Goal: Find specific page/section: Find specific page/section

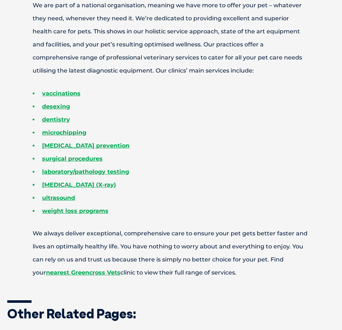
scroll to position [354, 0]
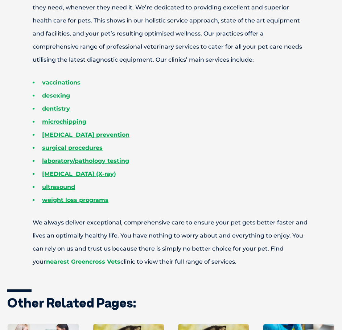
click at [89, 260] on link "nearest Greencross Vets" at bounding box center [83, 261] width 74 height 7
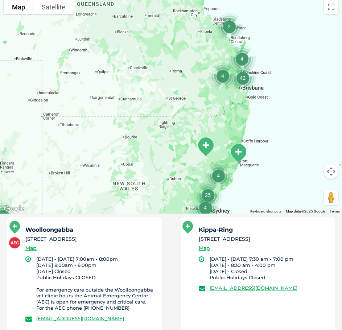
drag, startPoint x: 252, startPoint y: 184, endPoint x: 257, endPoint y: 142, distance: 42.0
click at [257, 142] on div at bounding box center [171, 105] width 342 height 218
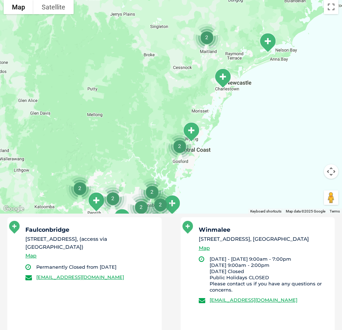
drag, startPoint x: 276, startPoint y: 110, endPoint x: 258, endPoint y: 143, distance: 37.7
click at [258, 143] on div at bounding box center [171, 105] width 342 height 218
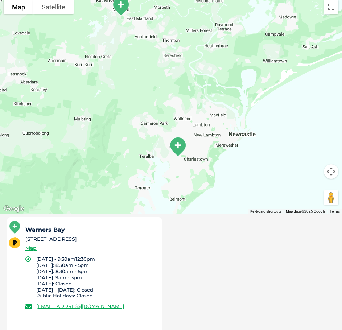
drag, startPoint x: 258, startPoint y: 100, endPoint x: 258, endPoint y: 152, distance: 51.5
click at [258, 152] on div at bounding box center [171, 105] width 342 height 218
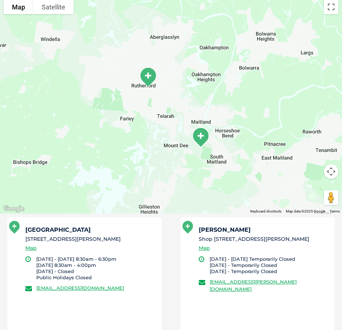
drag, startPoint x: 193, startPoint y: 128, endPoint x: 197, endPoint y: 123, distance: 6.5
click at [197, 123] on div at bounding box center [171, 105] width 342 height 218
click at [201, 138] on img "Maitland" at bounding box center [201, 137] width 24 height 26
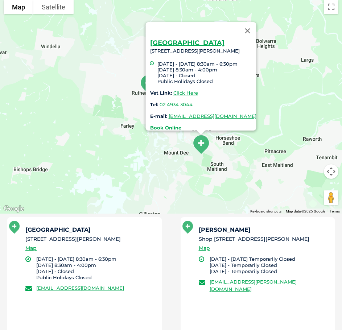
drag, startPoint x: 260, startPoint y: 29, endPoint x: 253, endPoint y: 38, distance: 11.6
click at [256, 29] on button "Close" at bounding box center [247, 30] width 17 height 17
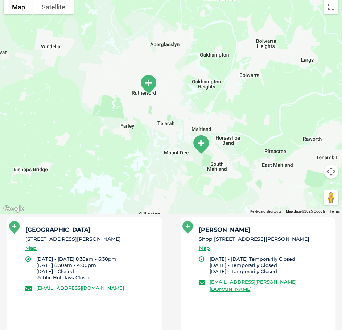
click at [148, 88] on img "Rutherford" at bounding box center [148, 84] width 24 height 26
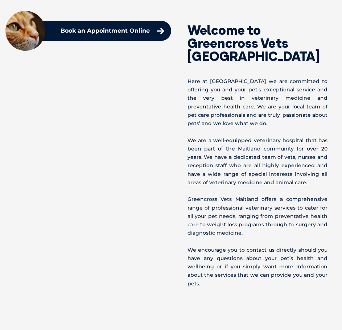
scroll to position [290, 0]
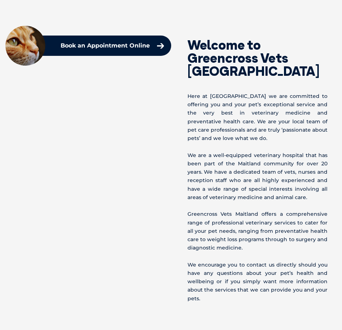
click at [259, 131] on p "Here at Greencross Vets Maitland we are committed to offering you and your pet’…" at bounding box center [258, 117] width 140 height 50
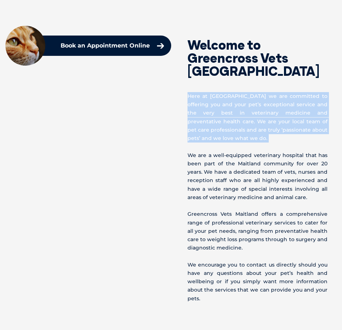
drag, startPoint x: 259, startPoint y: 131, endPoint x: 252, endPoint y: 168, distance: 36.8
click at [258, 131] on p "Here at Greencross Vets Maitland we are committed to offering you and your pet’…" at bounding box center [258, 117] width 140 height 50
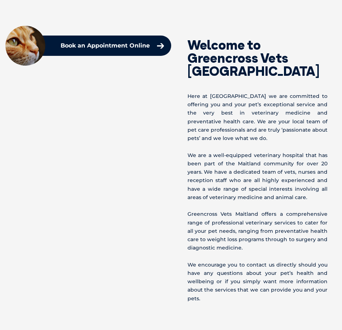
click at [252, 169] on p "We are a well-equipped veterinary hospital that has been part of the Maitland c…" at bounding box center [258, 176] width 140 height 50
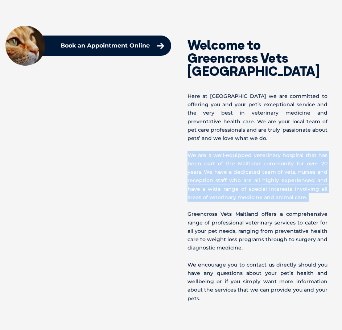
click at [252, 169] on p "We are a well-equipped veterinary hospital that has been part of the Maitland c…" at bounding box center [258, 176] width 140 height 50
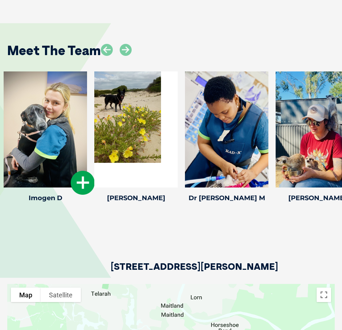
scroll to position [1052, 0]
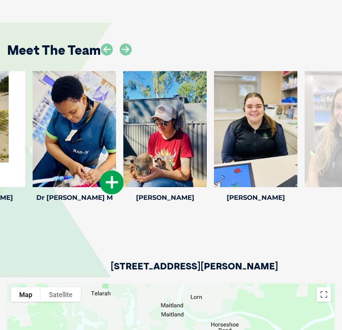
drag, startPoint x: 263, startPoint y: 124, endPoint x: 108, endPoint y: 152, distance: 157.8
click at [108, 152] on div at bounding box center [74, 129] width 83 height 116
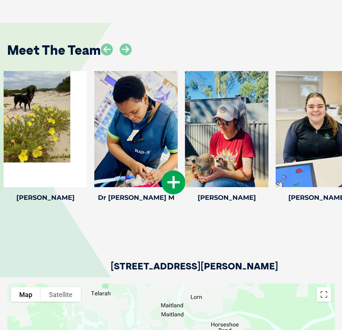
drag, startPoint x: 295, startPoint y: 122, endPoint x: 109, endPoint y: 155, distance: 189.0
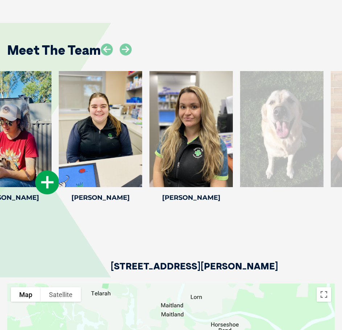
drag, startPoint x: 249, startPoint y: 128, endPoint x: 9, endPoint y: 164, distance: 243.2
click at [9, 164] on div at bounding box center [9, 129] width 83 height 116
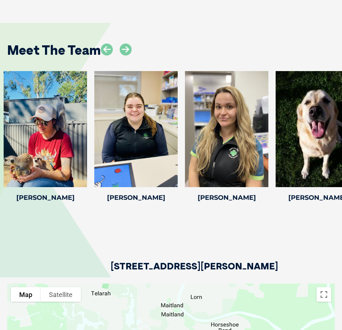
drag, startPoint x: 259, startPoint y: 130, endPoint x: 0, endPoint y: 164, distance: 261.6
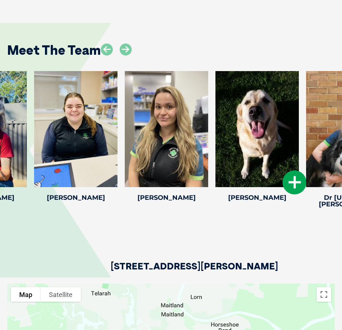
drag, startPoint x: 279, startPoint y: 126, endPoint x: 63, endPoint y: 156, distance: 218.6
click at [215, 156] on div at bounding box center [256, 129] width 83 height 116
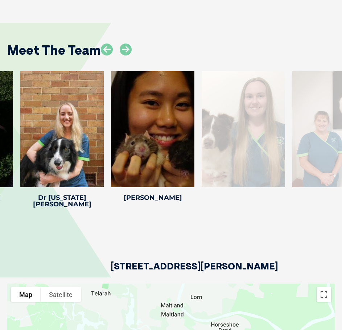
drag, startPoint x: 260, startPoint y: 139, endPoint x: 0, endPoint y: 176, distance: 263.5
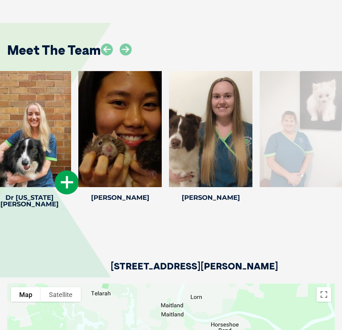
drag, startPoint x: 265, startPoint y: 144, endPoint x: 67, endPoint y: 169, distance: 198.9
click at [67, 169] on div at bounding box center [29, 129] width 83 height 116
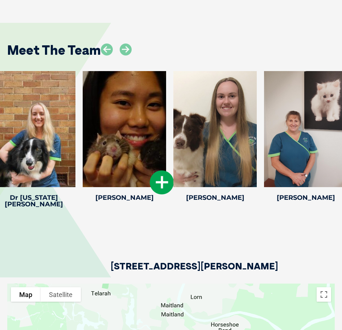
drag, startPoint x: 244, startPoint y: 138, endPoint x: 79, endPoint y: 162, distance: 166.8
click at [83, 162] on div at bounding box center [124, 129] width 83 height 116
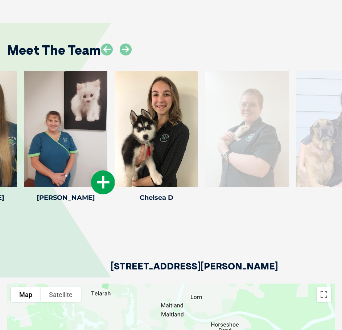
drag, startPoint x: 264, startPoint y: 130, endPoint x: 22, endPoint y: 170, distance: 244.5
click at [22, 170] on div "Lisa F Lisa F Veterinary Nurse Lisa has been a veterinary nurse for many years …" at bounding box center [65, 138] width 91 height 134
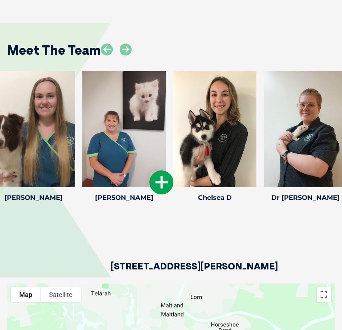
drag, startPoint x: 266, startPoint y: 141, endPoint x: 26, endPoint y: 176, distance: 242.4
click at [82, 176] on div at bounding box center [123, 129] width 83 height 116
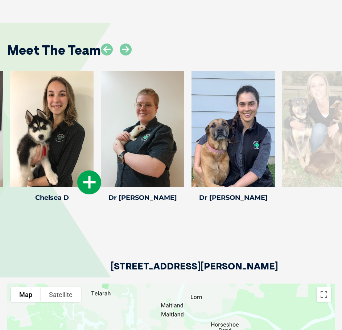
drag, startPoint x: 267, startPoint y: 149, endPoint x: 71, endPoint y: 182, distance: 198.3
click at [71, 182] on div at bounding box center [51, 129] width 83 height 116
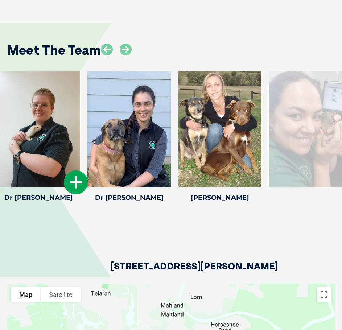
drag, startPoint x: 265, startPoint y: 147, endPoint x: 77, endPoint y: 173, distance: 190.1
click at [77, 173] on div at bounding box center [38, 129] width 83 height 116
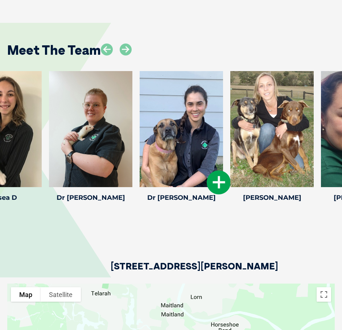
drag, startPoint x: 250, startPoint y: 141, endPoint x: 211, endPoint y: 148, distance: 38.6
click at [211, 148] on div at bounding box center [181, 129] width 83 height 116
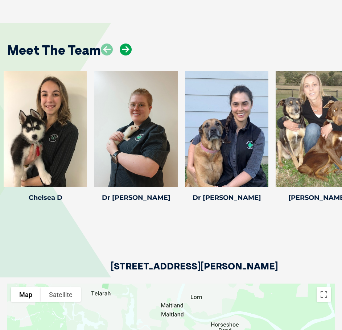
click at [122, 49] on icon at bounding box center [126, 50] width 12 height 12
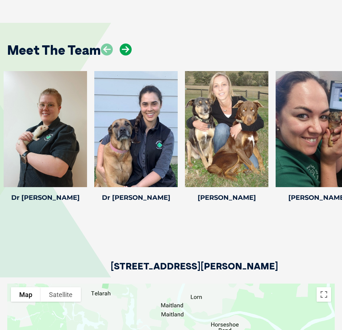
click at [122, 50] on icon at bounding box center [126, 50] width 12 height 12
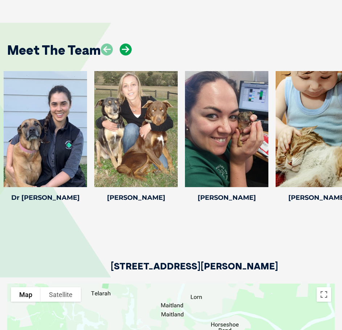
click at [122, 50] on icon at bounding box center [126, 50] width 12 height 12
click at [123, 50] on icon at bounding box center [126, 50] width 12 height 12
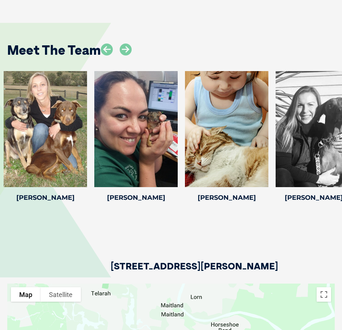
click at [113, 48] on div at bounding box center [116, 54] width 31 height 20
click at [111, 49] on icon at bounding box center [107, 50] width 12 height 12
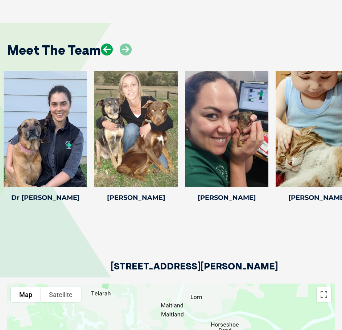
click at [111, 49] on icon at bounding box center [107, 50] width 12 height 12
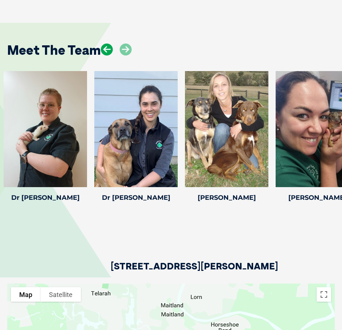
click at [111, 49] on icon at bounding box center [107, 50] width 12 height 12
click at [125, 49] on icon at bounding box center [126, 50] width 12 height 12
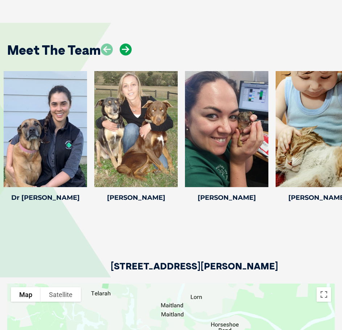
click at [125, 49] on icon at bounding box center [126, 50] width 12 height 12
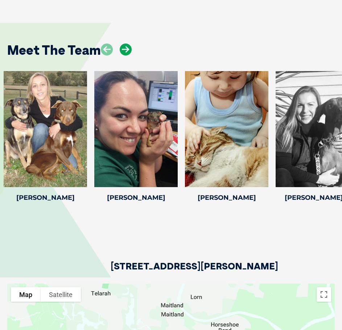
click at [125, 49] on icon at bounding box center [126, 50] width 12 height 12
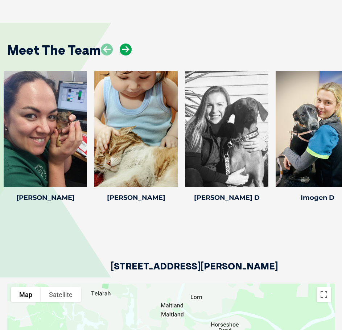
click at [125, 49] on icon at bounding box center [126, 50] width 12 height 12
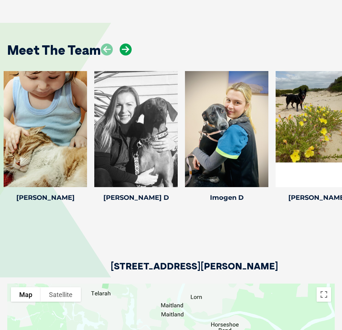
click at [125, 49] on icon at bounding box center [126, 50] width 12 height 12
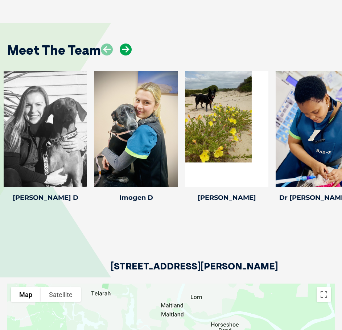
click at [125, 49] on icon at bounding box center [126, 50] width 12 height 12
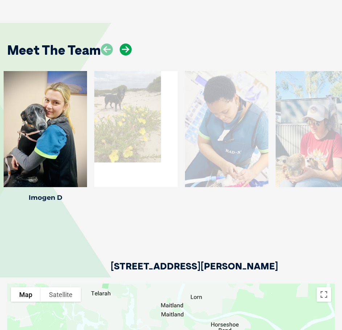
click at [125, 49] on icon at bounding box center [126, 50] width 12 height 12
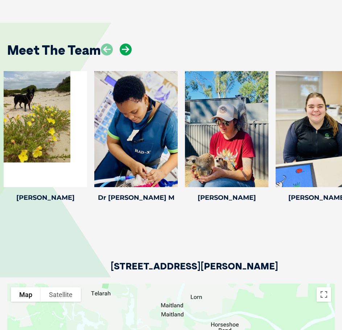
click at [125, 49] on icon at bounding box center [126, 50] width 12 height 12
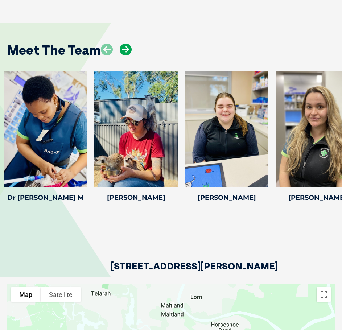
click at [125, 49] on icon at bounding box center [126, 50] width 12 height 12
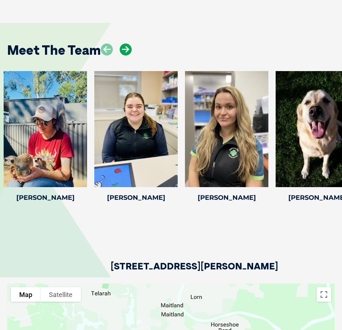
click at [125, 49] on icon at bounding box center [126, 50] width 12 height 12
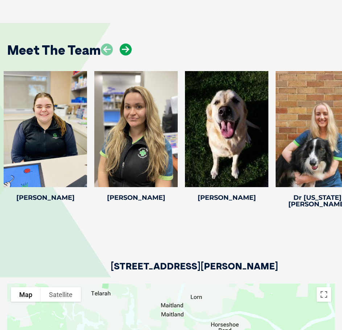
click at [125, 49] on icon at bounding box center [126, 50] width 12 height 12
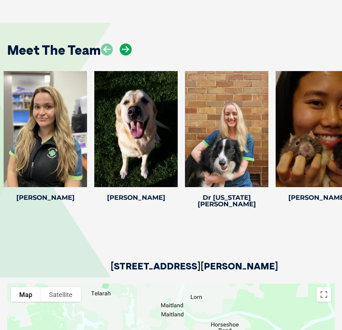
click at [125, 49] on icon at bounding box center [126, 50] width 12 height 12
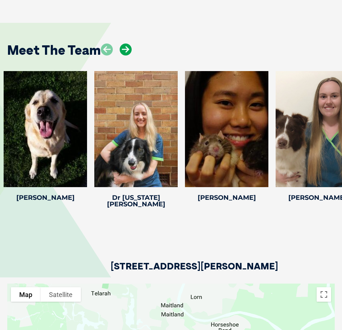
click at [125, 49] on icon at bounding box center [126, 50] width 12 height 12
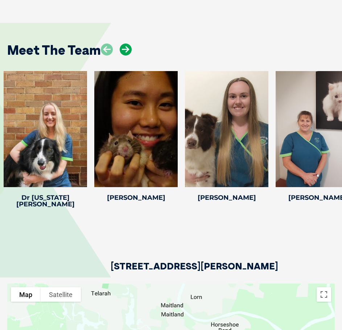
click at [125, 49] on icon at bounding box center [126, 50] width 12 height 12
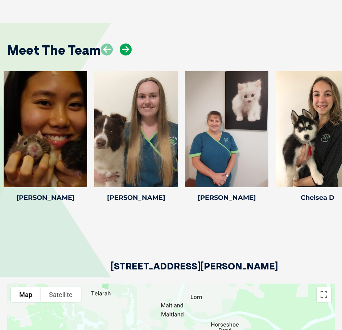
click at [125, 49] on icon at bounding box center [126, 50] width 12 height 12
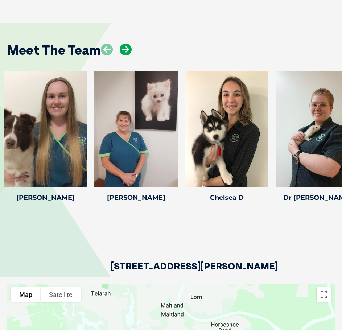
click at [125, 49] on icon at bounding box center [126, 50] width 12 height 12
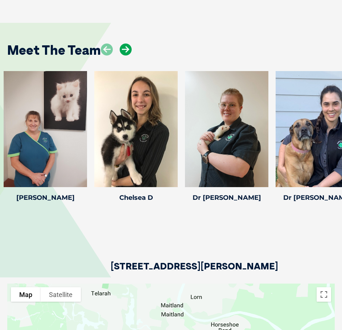
click at [126, 49] on icon at bounding box center [126, 50] width 12 height 12
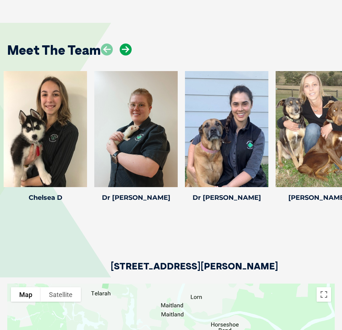
click at [126, 49] on icon at bounding box center [126, 50] width 12 height 12
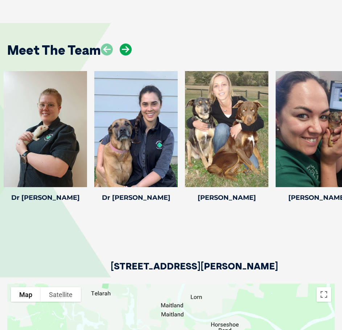
click at [126, 49] on icon at bounding box center [126, 50] width 12 height 12
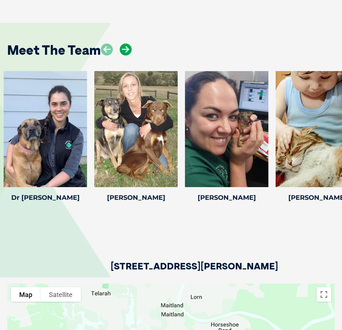
click at [126, 49] on icon at bounding box center [126, 50] width 12 height 12
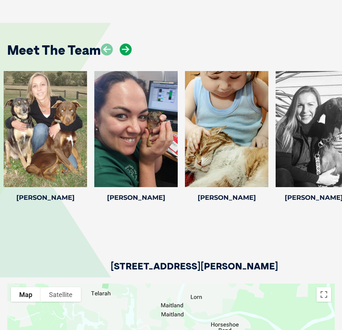
click at [126, 49] on icon at bounding box center [126, 50] width 12 height 12
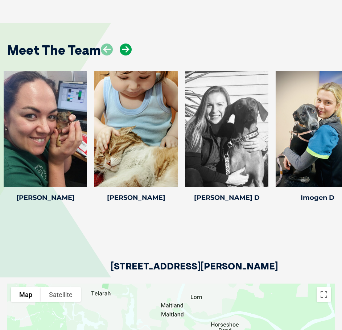
click at [126, 49] on icon at bounding box center [126, 50] width 12 height 12
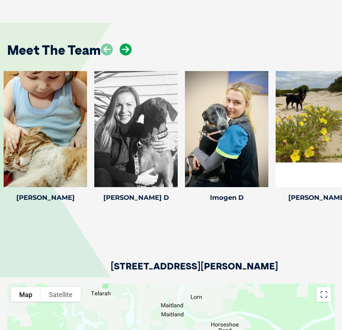
click at [126, 49] on icon at bounding box center [126, 50] width 12 height 12
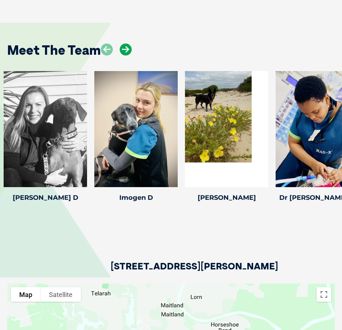
click at [126, 49] on icon at bounding box center [126, 50] width 12 height 12
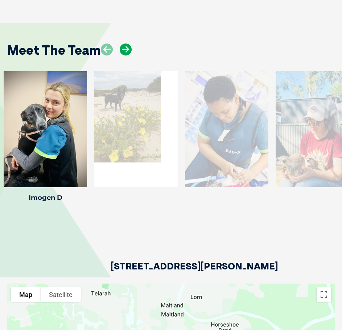
click at [126, 49] on icon at bounding box center [126, 50] width 12 height 12
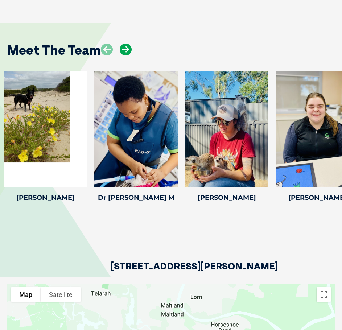
click at [127, 49] on icon at bounding box center [126, 50] width 12 height 12
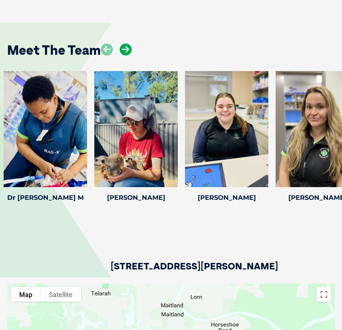
click at [127, 49] on icon at bounding box center [126, 50] width 12 height 12
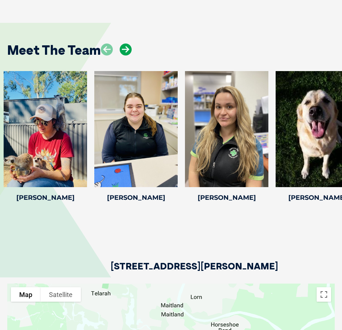
click at [127, 49] on icon at bounding box center [126, 50] width 12 height 12
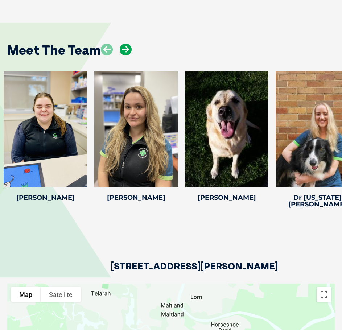
click at [127, 49] on icon at bounding box center [126, 50] width 12 height 12
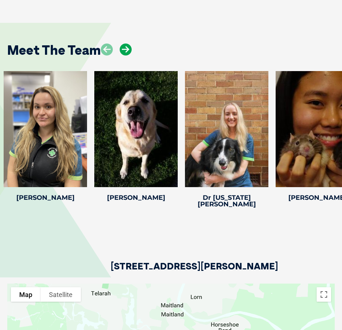
click at [127, 49] on icon at bounding box center [126, 50] width 12 height 12
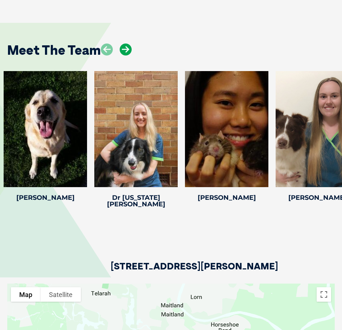
click at [127, 49] on icon at bounding box center [126, 50] width 12 height 12
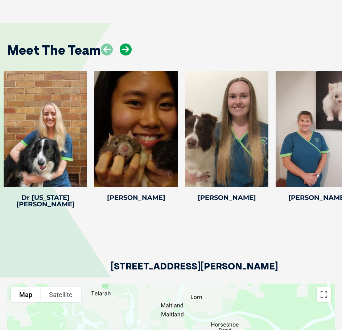
click at [127, 49] on icon at bounding box center [126, 50] width 12 height 12
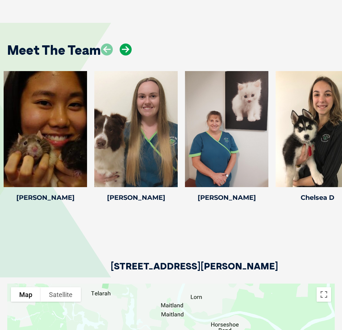
click at [127, 49] on icon at bounding box center [126, 50] width 12 height 12
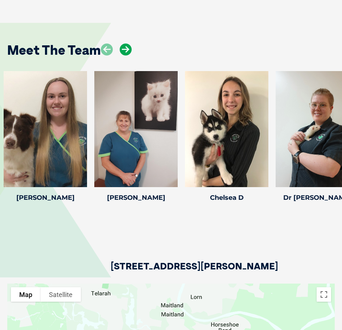
click at [127, 49] on icon at bounding box center [126, 50] width 12 height 12
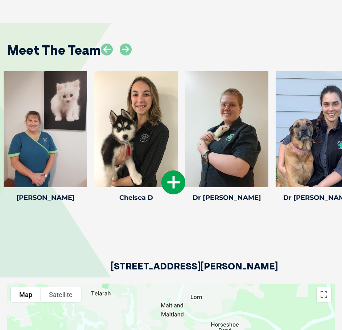
click at [171, 179] on icon at bounding box center [173, 183] width 24 height 24
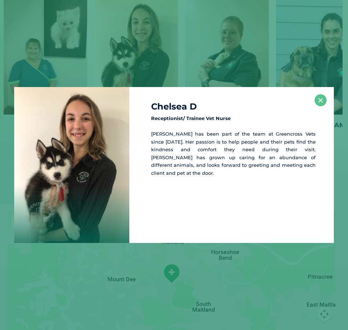
scroll to position [1126, 0]
click at [247, 64] on div "Chelsea D Receptionist/ Trainee Vet Nurse Chelsea has been part of the team at …" at bounding box center [174, 165] width 348 height 330
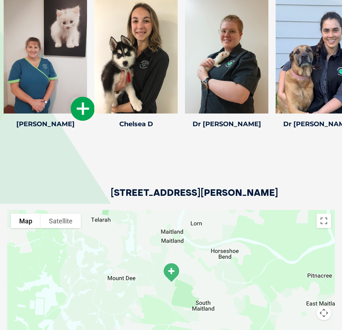
click at [81, 100] on icon at bounding box center [83, 109] width 24 height 24
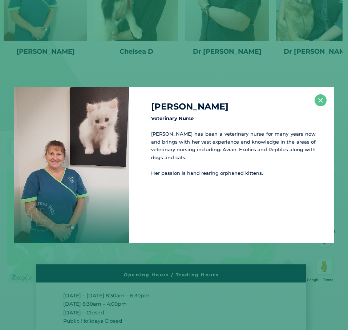
click at [229, 58] on div "Lisa F Veterinary Nurse Lisa has been a veterinary nurse for many years now and…" at bounding box center [174, 165] width 348 height 330
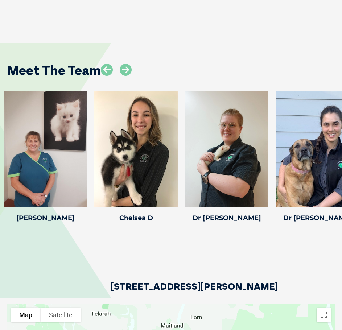
scroll to position [1018, 0]
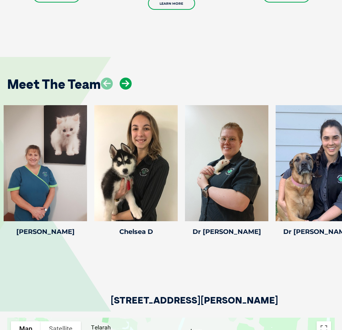
click at [131, 86] on icon at bounding box center [126, 84] width 12 height 12
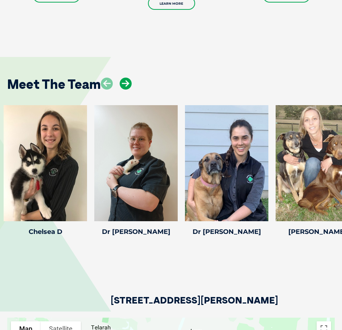
click at [131, 86] on icon at bounding box center [126, 84] width 12 height 12
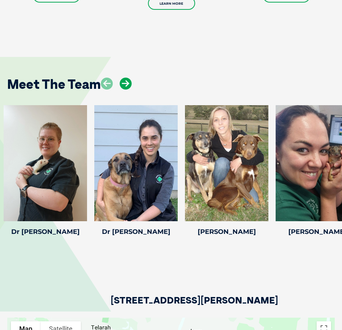
click at [131, 86] on icon at bounding box center [126, 84] width 12 height 12
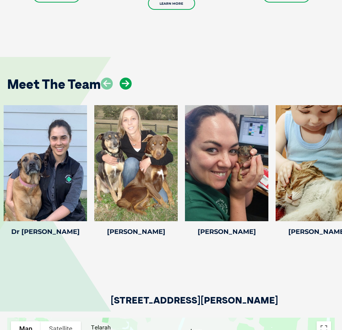
click at [131, 86] on icon at bounding box center [126, 84] width 12 height 12
click at [260, 217] on icon at bounding box center [264, 217] width 24 height 24
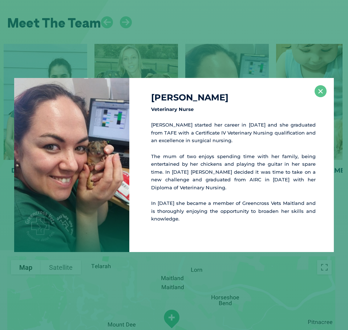
drag, startPoint x: 179, startPoint y: 49, endPoint x: 162, endPoint y: 40, distance: 19.5
click at [179, 49] on div "Katie S Veterinary Nurse Katie started her career in 2006 and she graduated fro…" at bounding box center [174, 165] width 348 height 330
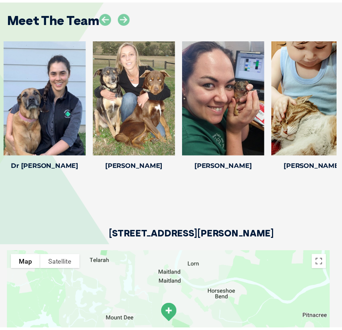
scroll to position [1084, 0]
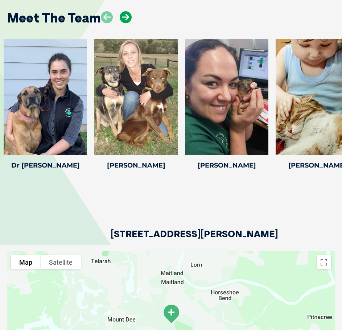
click at [122, 16] on icon at bounding box center [126, 17] width 12 height 12
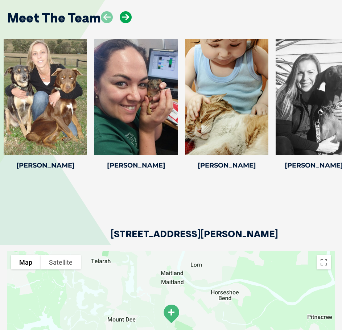
click at [122, 16] on icon at bounding box center [126, 17] width 12 height 12
click at [257, 143] on icon at bounding box center [264, 150] width 24 height 24
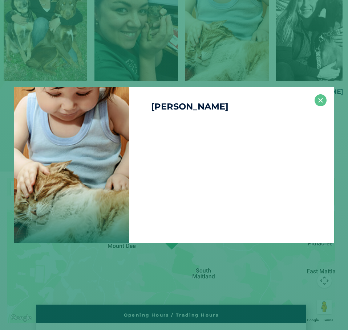
click at [163, 40] on div "Karen W ×" at bounding box center [174, 165] width 348 height 330
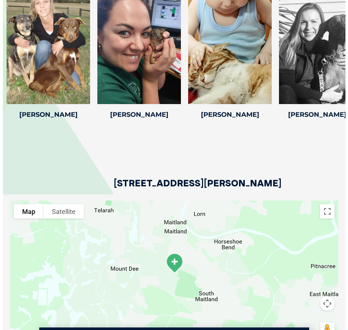
scroll to position [1013, 0]
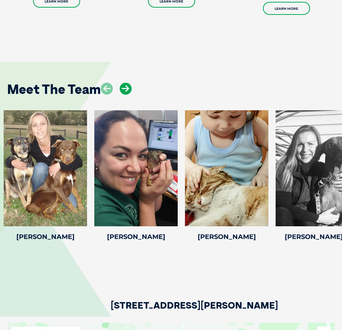
click at [123, 90] on icon at bounding box center [126, 89] width 12 height 12
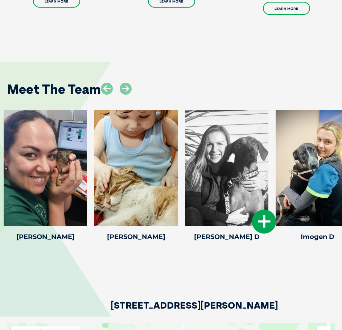
click at [261, 218] on icon at bounding box center [264, 222] width 24 height 24
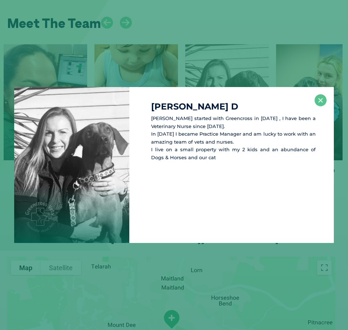
click at [278, 55] on div "Renee D Renee started with Greencross in 2015 , I have been a Veterinary Nurse …" at bounding box center [174, 165] width 348 height 330
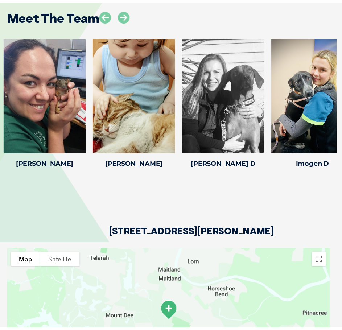
scroll to position [1087, 0]
